Goal: Task Accomplishment & Management: Use online tool/utility

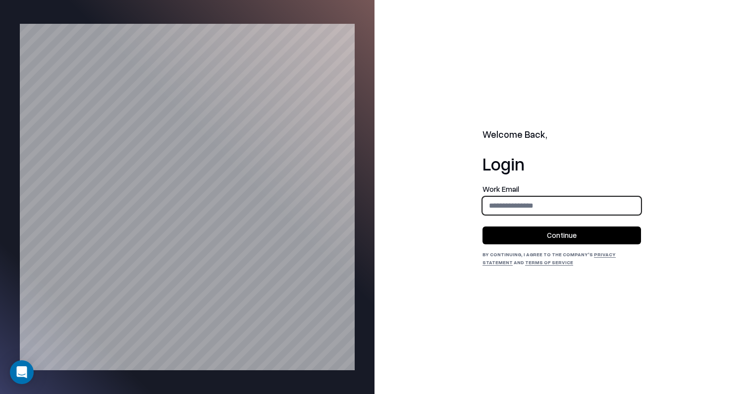
click at [541, 206] on input "email" at bounding box center [561, 205] width 157 height 18
type input "**********"
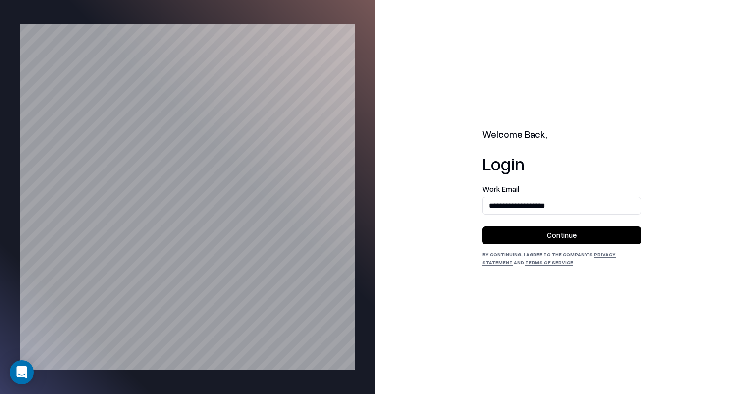
click at [557, 235] on button "Continue" at bounding box center [561, 235] width 158 height 18
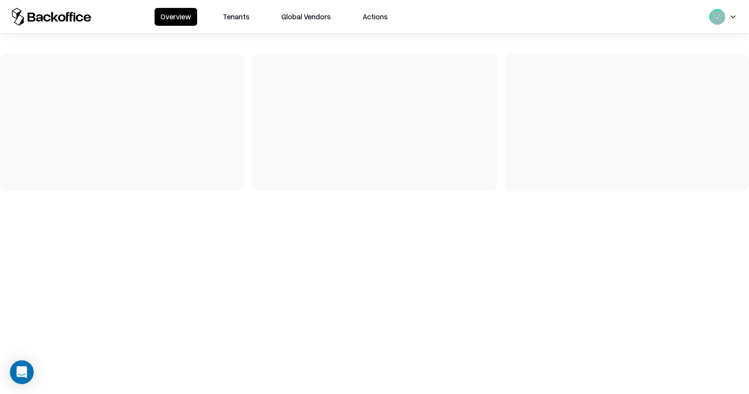
click at [231, 12] on div "Overview Tenants Global Vendors Actions" at bounding box center [374, 16] width 749 height 33
click at [241, 11] on button "Tenants" at bounding box center [236, 17] width 39 height 18
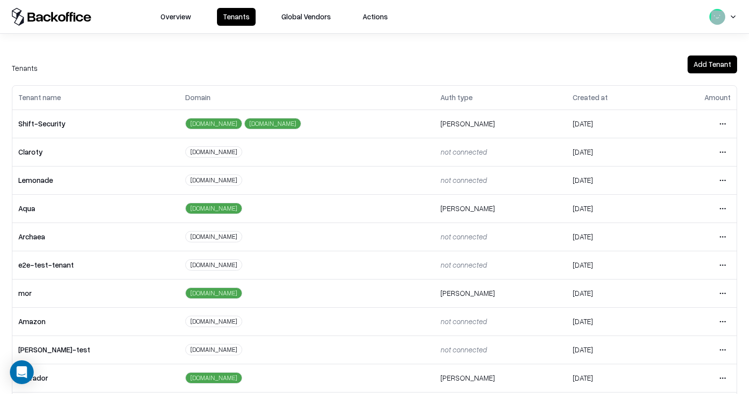
scroll to position [208, 0]
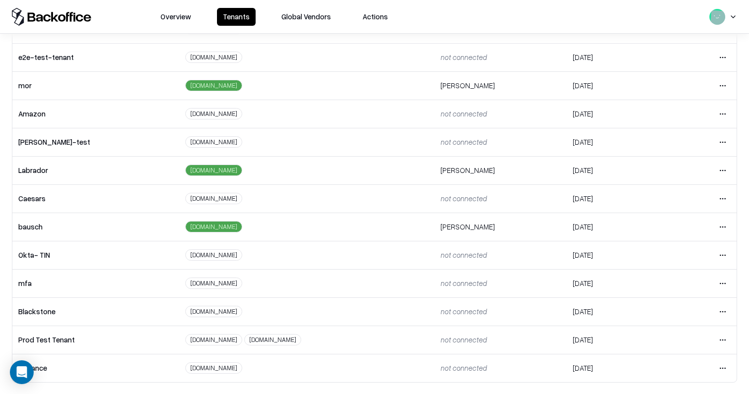
click at [726, 227] on html "Overview Tenants Global Vendors Actions Tenants Add Tenant Tenant name Domain A…" at bounding box center [374, 197] width 749 height 394
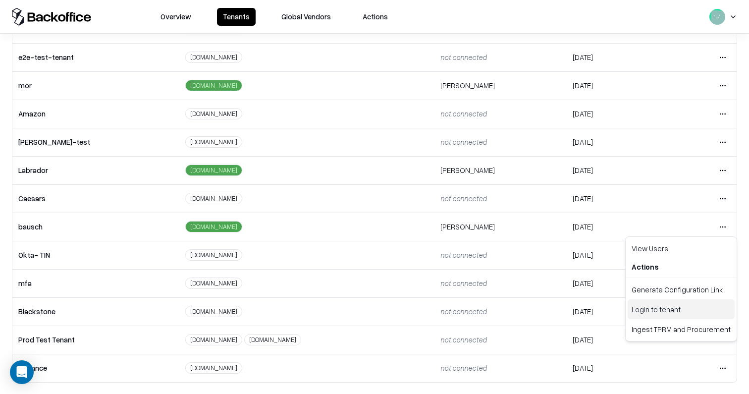
click at [677, 305] on div "Login to tenant" at bounding box center [681, 309] width 107 height 20
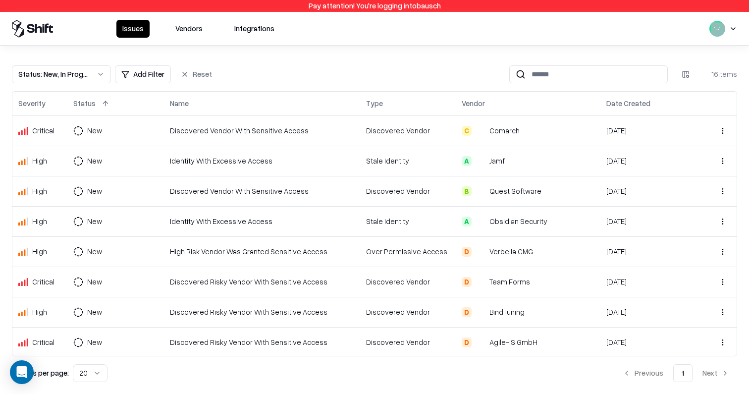
click at [54, 100] on button at bounding box center [56, 104] width 12 height 12
click at [55, 107] on button at bounding box center [56, 104] width 12 height 12
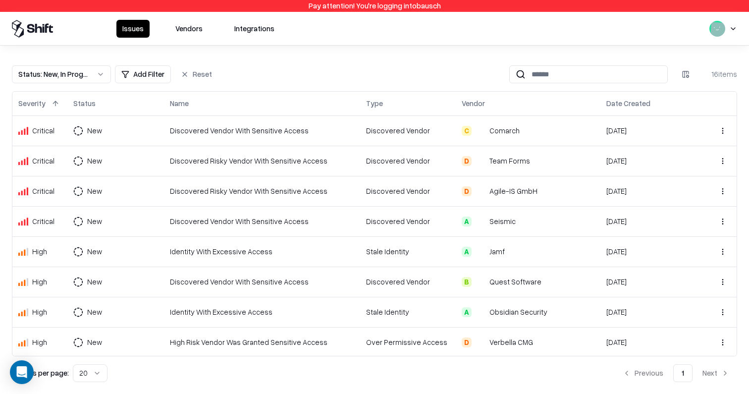
click at [55, 107] on button at bounding box center [56, 104] width 12 height 12
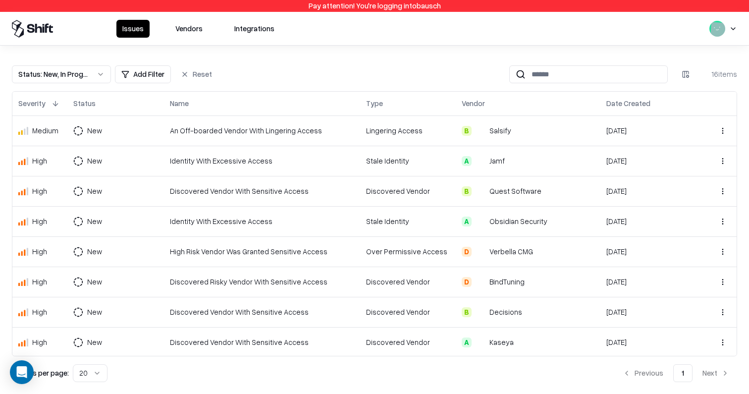
click at [56, 107] on button at bounding box center [56, 104] width 12 height 12
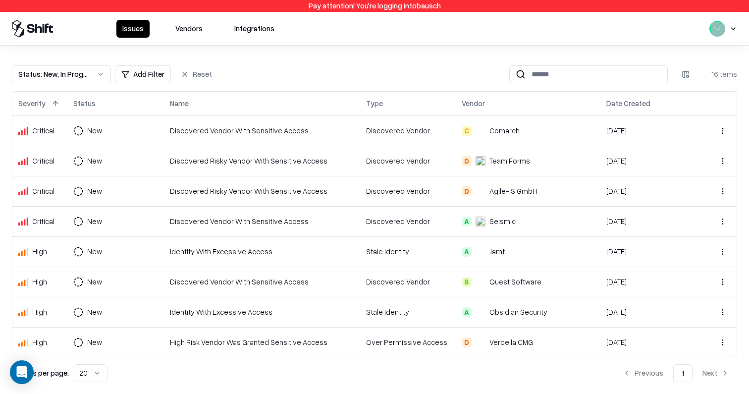
click at [530, 129] on div "C Comarch" at bounding box center [528, 130] width 133 height 10
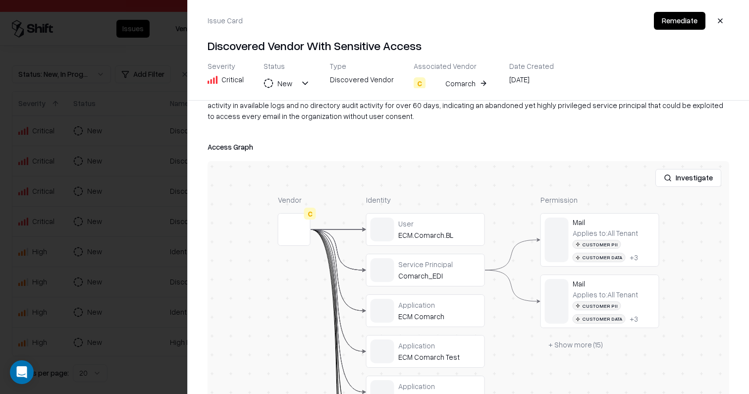
scroll to position [145, 0]
click at [691, 176] on button "Investigate" at bounding box center [688, 176] width 66 height 18
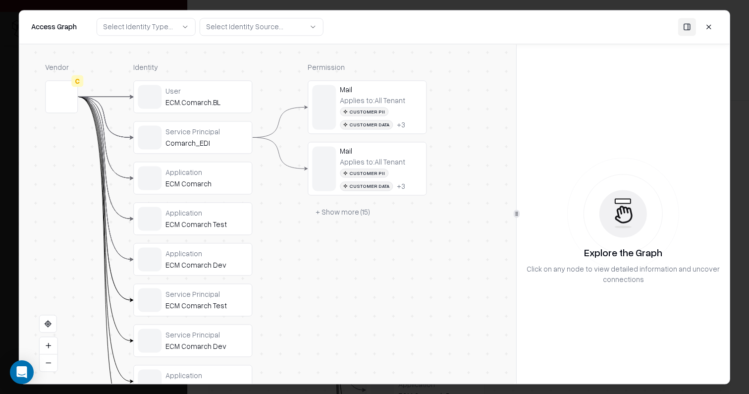
drag, startPoint x: 315, startPoint y: 58, endPoint x: 284, endPoint y: 76, distance: 36.4
click at [714, 25] on button at bounding box center [709, 27] width 18 height 18
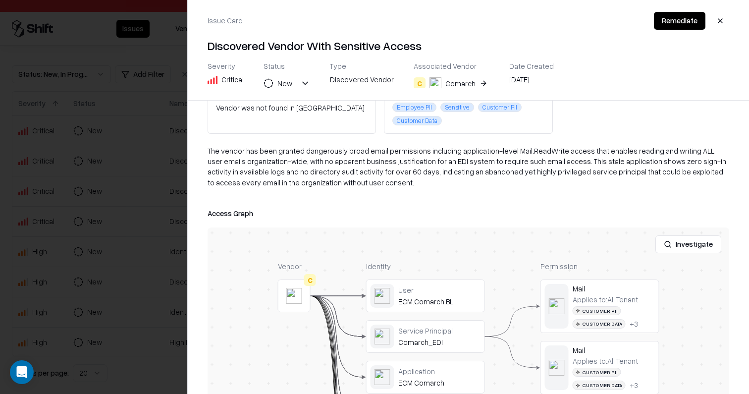
scroll to position [0, 0]
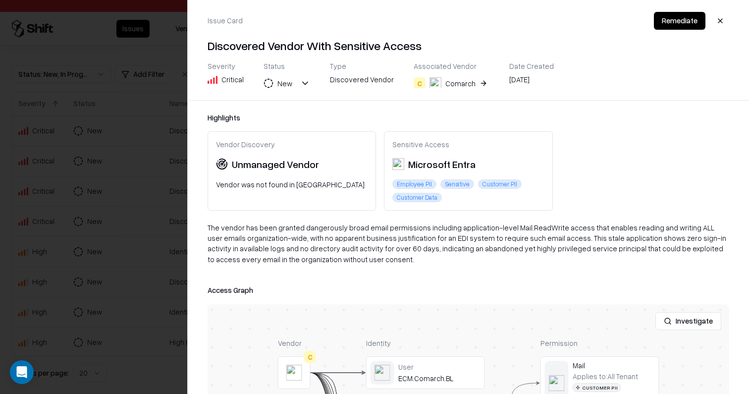
click at [278, 246] on div "The vendor has been granted dangerously broad email permissions including appli…" at bounding box center [469, 247] width 522 height 50
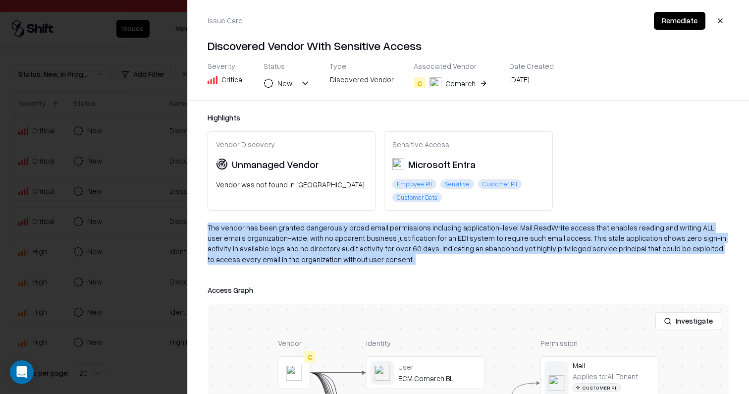
click at [278, 246] on div "The vendor has been granted dangerously broad email permissions including appli…" at bounding box center [469, 247] width 522 height 50
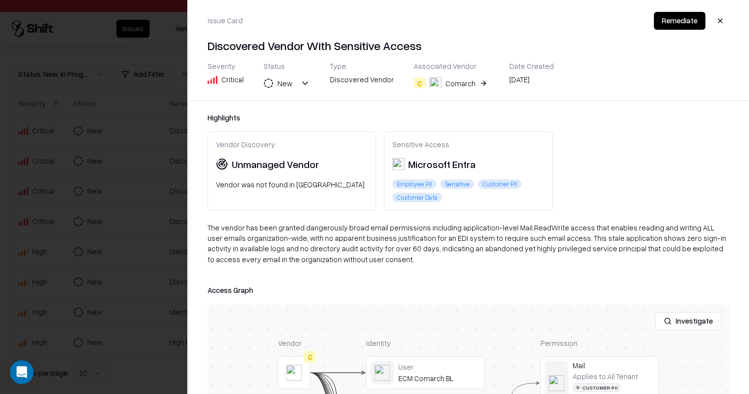
click at [345, 265] on div "The vendor has been granted dangerously broad email permissions including appli…" at bounding box center [469, 247] width 522 height 50
click at [150, 274] on div at bounding box center [374, 197] width 749 height 394
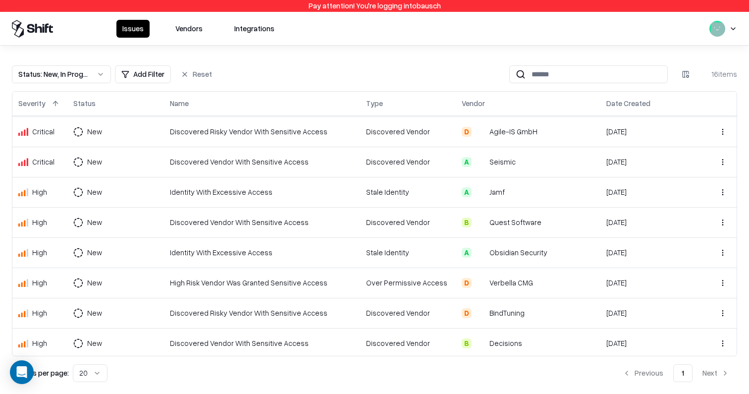
scroll to position [60, 0]
click at [325, 157] on div "Discovered Vendor With Sensitive Access" at bounding box center [261, 161] width 184 height 10
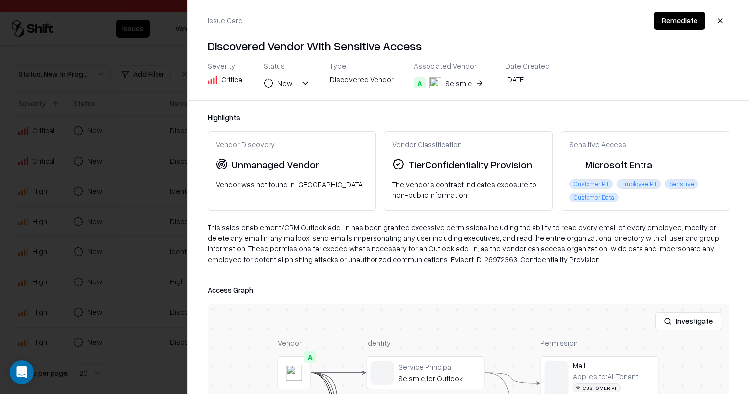
scroll to position [88, 0]
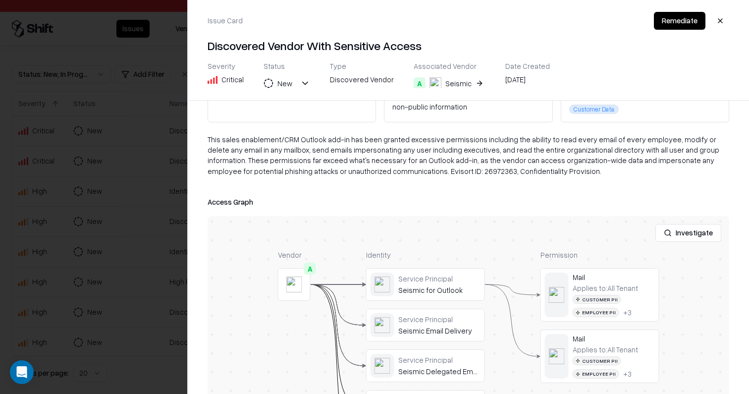
click at [700, 232] on button "Investigate" at bounding box center [688, 233] width 66 height 18
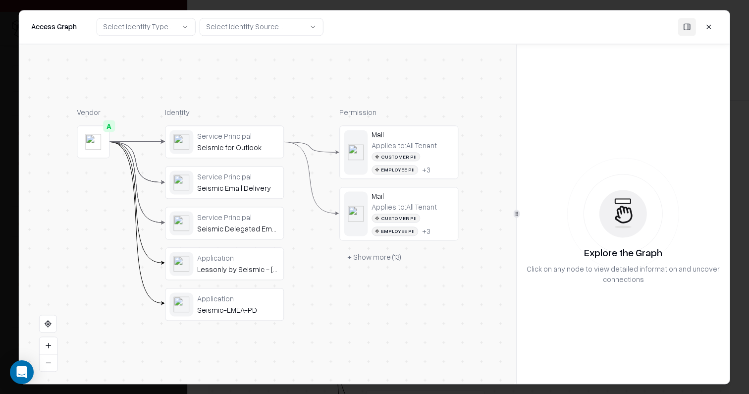
click at [353, 260] on button "+ Show more ( 13 )" at bounding box center [374, 257] width 70 height 18
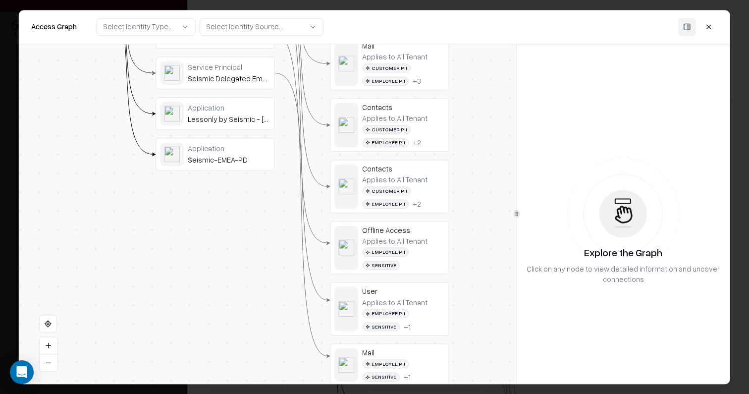
click at [709, 29] on button at bounding box center [709, 27] width 18 height 18
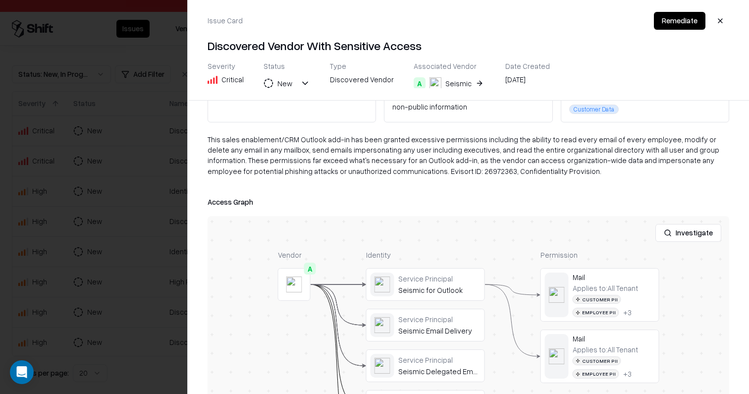
click at [140, 317] on div at bounding box center [374, 197] width 749 height 394
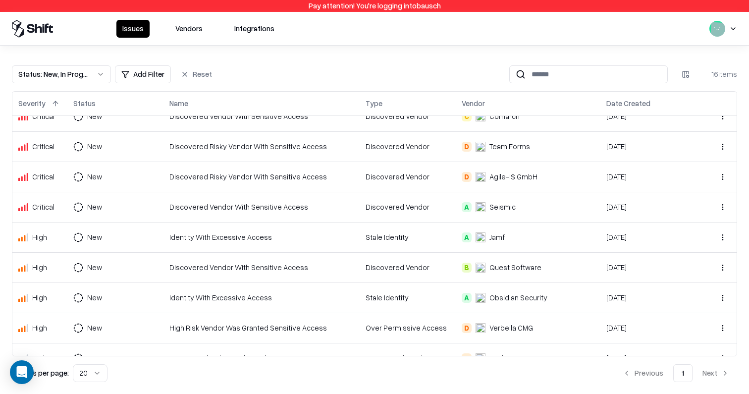
scroll to position [0, 0]
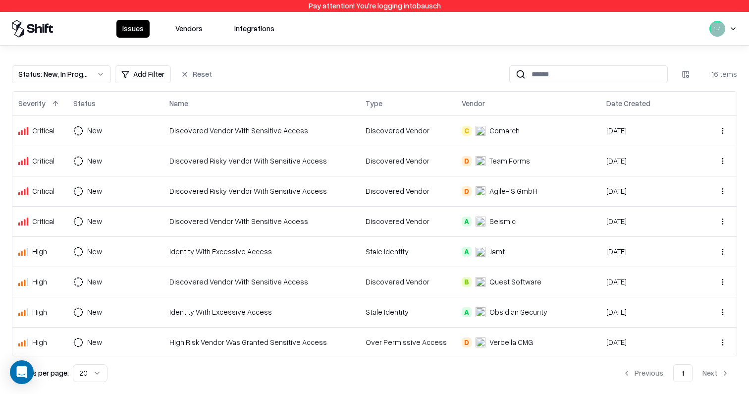
click at [427, 132] on div "Discovered Vendor" at bounding box center [408, 130] width 84 height 10
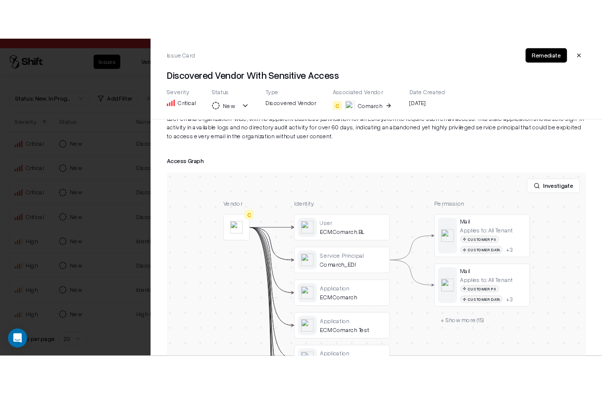
scroll to position [211, 0]
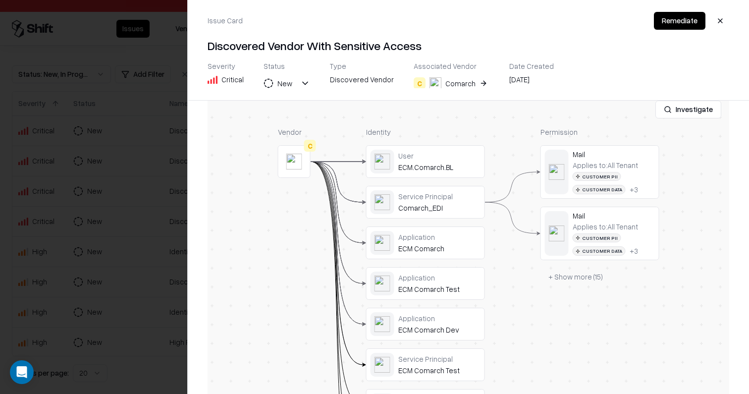
click at [578, 275] on button "+ Show more ( 15 )" at bounding box center [575, 277] width 70 height 18
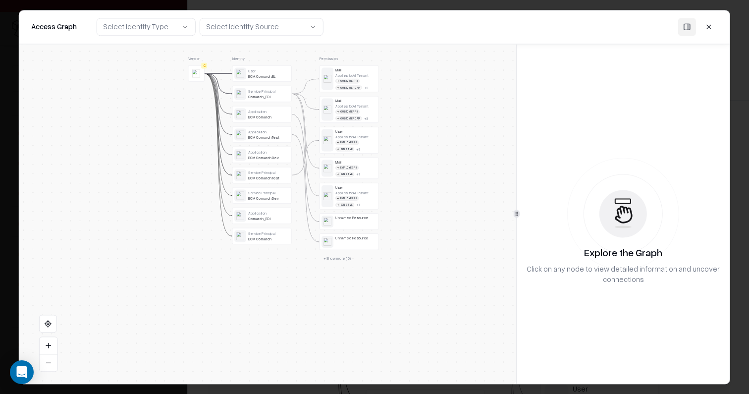
click at [336, 259] on button "+ Show more ( 10 )" at bounding box center [336, 258] width 35 height 9
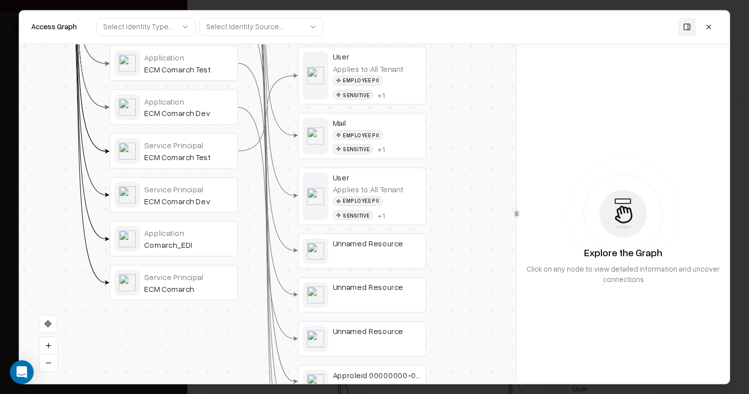
click at [710, 30] on button at bounding box center [709, 27] width 18 height 18
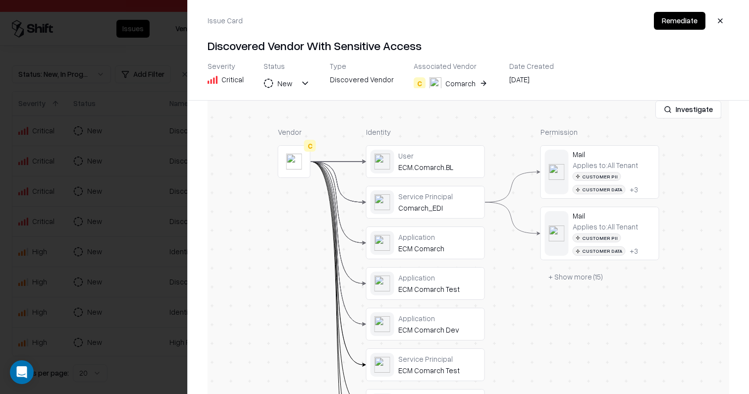
click at [567, 278] on button "+ Show more ( 15 )" at bounding box center [575, 277] width 70 height 18
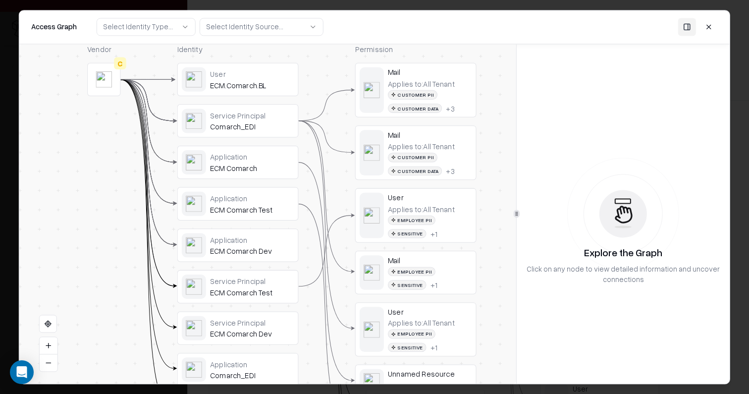
drag, startPoint x: 485, startPoint y: 132, endPoint x: 485, endPoint y: 122, distance: 10.4
click at [485, 122] on div "Vendor C Identity User ECM.Comarch.BL Service Principal Comarch_EDI Application…" at bounding box center [267, 213] width 497 height 339
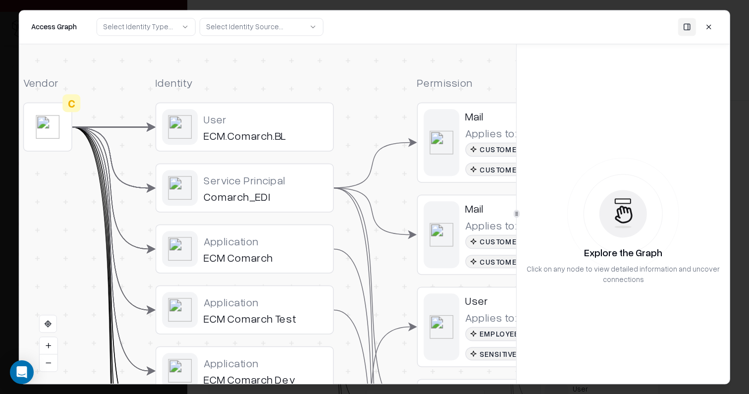
drag, startPoint x: 359, startPoint y: 177, endPoint x: 278, endPoint y: -62, distance: 252.0
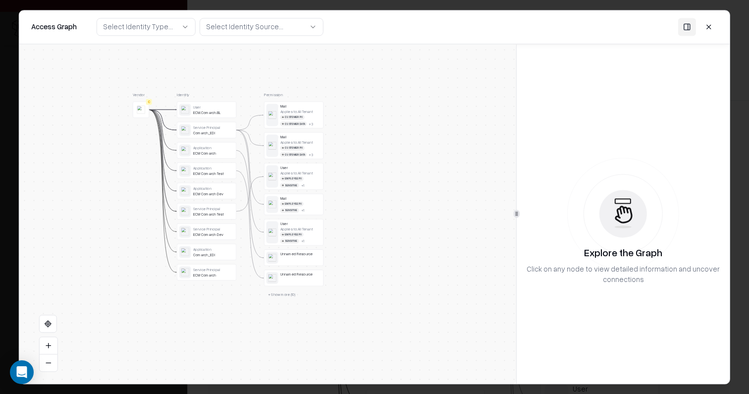
click at [273, 298] on button "+ Show more ( 10 )" at bounding box center [281, 294] width 35 height 9
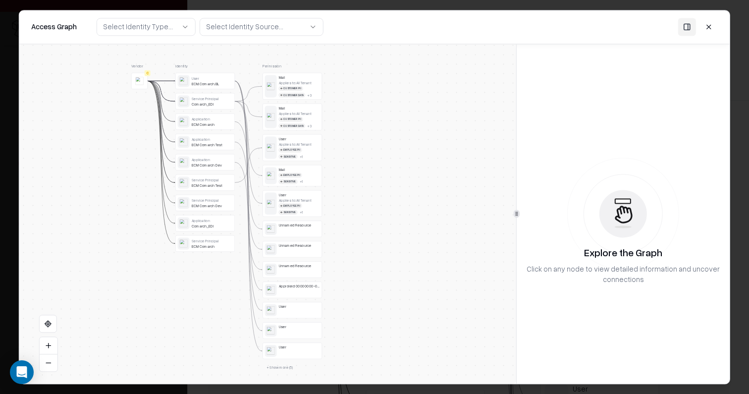
drag, startPoint x: 362, startPoint y: 334, endPoint x: 361, endPoint y: 275, distance: 59.4
click at [361, 275] on div "Vendor C Identity User ECM.Comarch.BL Service Principal Comarch_EDI Application…" at bounding box center [267, 213] width 497 height 339
drag, startPoint x: 411, startPoint y: 210, endPoint x: 416, endPoint y: 274, distance: 64.5
click at [418, 279] on div "Vendor C Identity User ECM.Comarch.BL Service Principal Comarch_EDI Application…" at bounding box center [267, 213] width 497 height 339
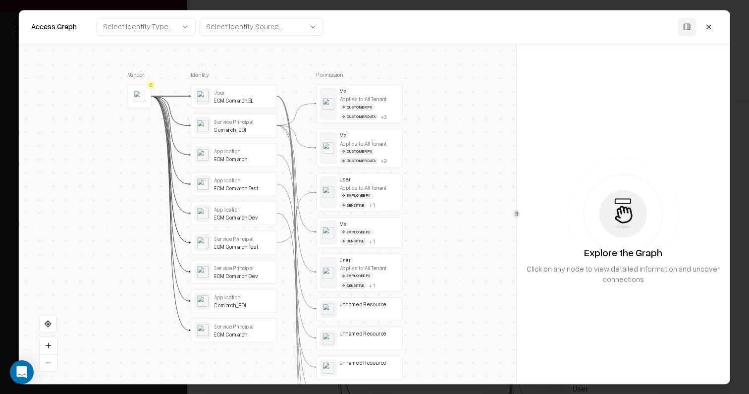
drag, startPoint x: 135, startPoint y: 194, endPoint x: 144, endPoint y: 226, distance: 32.8
click at [710, 27] on button at bounding box center [709, 27] width 18 height 18
